Goal: Information Seeking & Learning: Learn about a topic

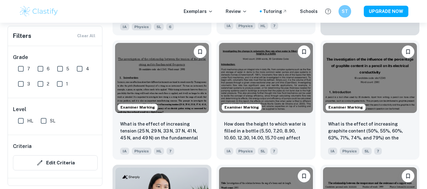
scroll to position [302, 0]
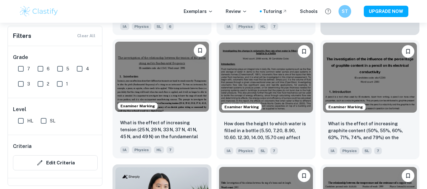
click at [183, 112] on img at bounding box center [162, 77] width 94 height 71
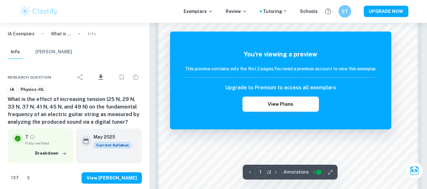
scroll to position [619, 0]
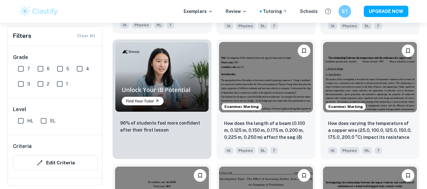
scroll to position [427, 0]
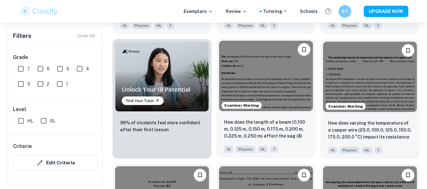
click at [276, 107] on img at bounding box center [266, 76] width 94 height 71
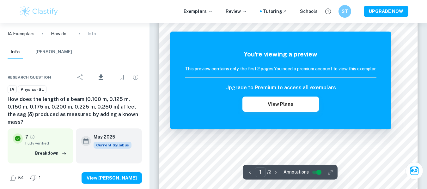
scroll to position [143, 0]
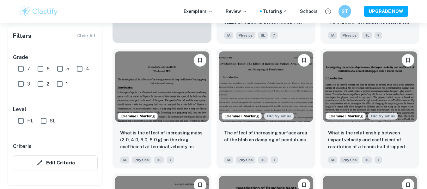
scroll to position [543, 0]
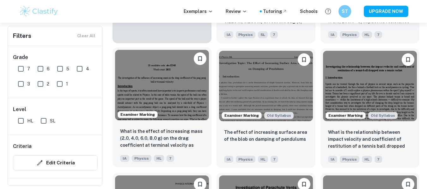
click at [171, 92] on img at bounding box center [162, 85] width 94 height 71
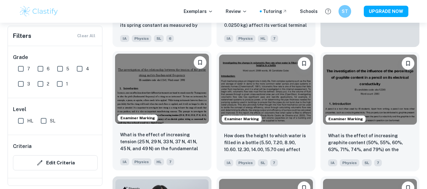
scroll to position [290, 0]
click at [178, 124] on img at bounding box center [162, 88] width 94 height 71
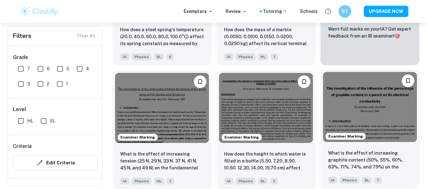
scroll to position [271, 0]
click at [346, 102] on img at bounding box center [370, 107] width 94 height 71
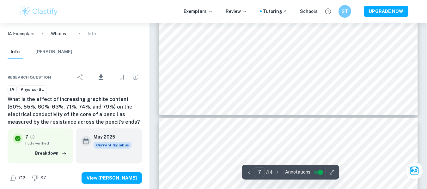
scroll to position [2582, 0]
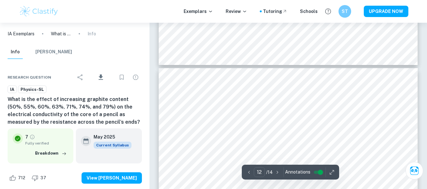
type input "13"
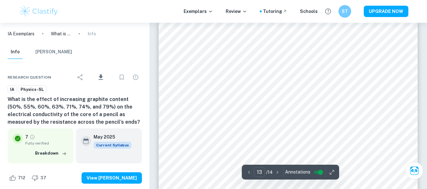
scroll to position [4569, 0]
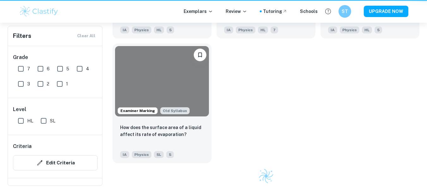
scroll to position [271, 0]
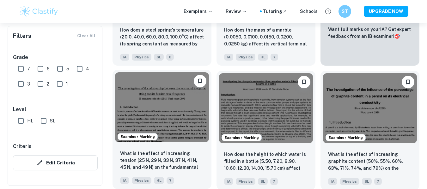
click at [169, 123] on img at bounding box center [162, 107] width 94 height 71
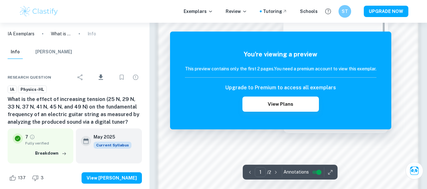
scroll to position [619, 0]
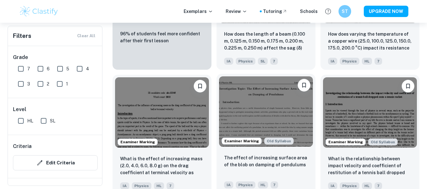
scroll to position [519, 0]
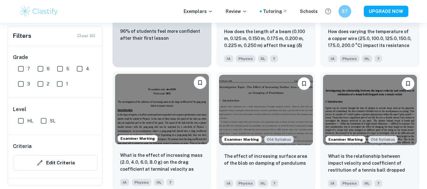
click at [187, 125] on img at bounding box center [162, 109] width 94 height 71
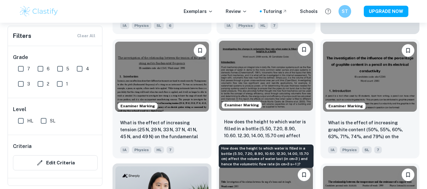
scroll to position [302, 0]
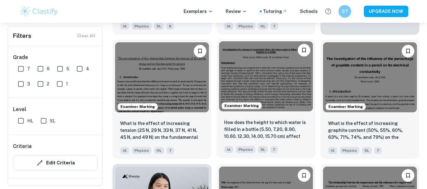
click at [282, 89] on img at bounding box center [266, 76] width 94 height 71
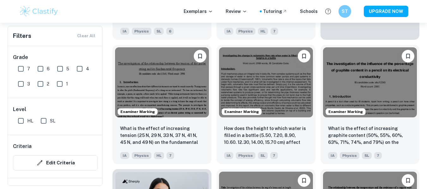
scroll to position [302, 0]
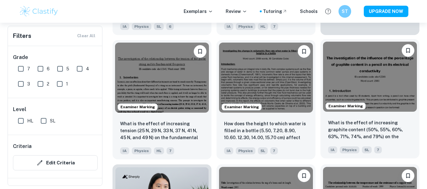
click at [360, 111] on img at bounding box center [370, 77] width 94 height 71
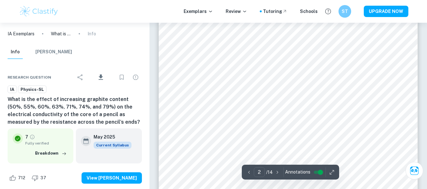
scroll to position [183, 0]
type input "9"
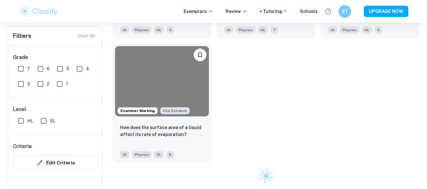
scroll to position [302, 0]
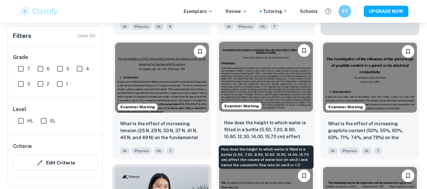
click at [280, 126] on p "How does the height to which water is filled in a bottle (5.50, 7.20, 8.90, 10.…" at bounding box center [266, 131] width 84 height 22
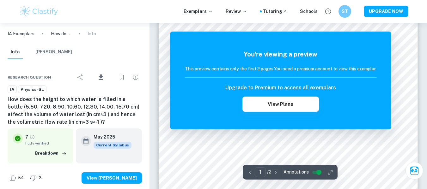
scroll to position [124, 0]
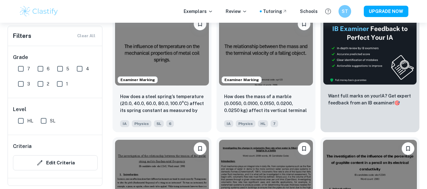
scroll to position [205, 0]
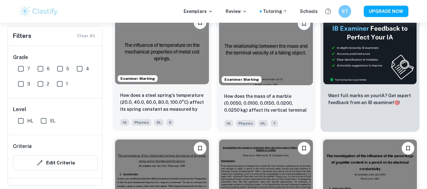
click at [158, 91] on div "How does a steel spring’s temperature (20.0, 40.0, 60.0, 80.0, 100.0°C) affect …" at bounding box center [162, 109] width 99 height 44
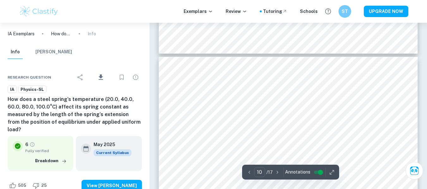
type input "11"
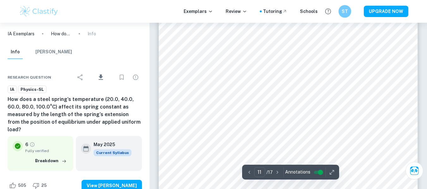
scroll to position [3970, 0]
